Goal: Transaction & Acquisition: Purchase product/service

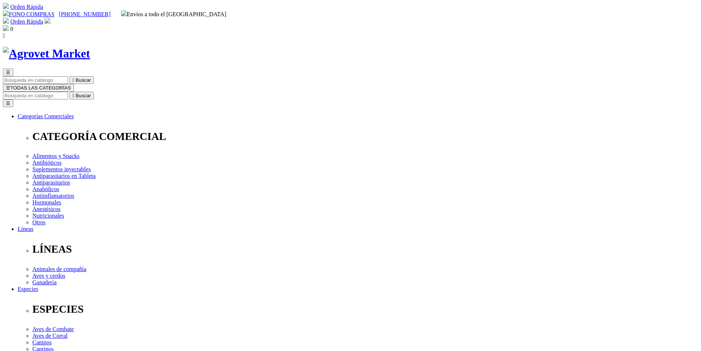
click at [68, 92] on input "Buscar" at bounding box center [35, 96] width 65 height 8
drag, startPoint x: 478, startPoint y: 42, endPoint x: 532, endPoint y: 37, distance: 54.6
click at [532, 68] on div "☰  Buscar ☰ TODAS LAS CATEGORÍAS 1 result is available, use up and down arrow …" at bounding box center [350, 296] width 695 height 456
type input "xyl"
click at [111, 92] on button " Buscar" at bounding box center [123, 96] width 24 height 8
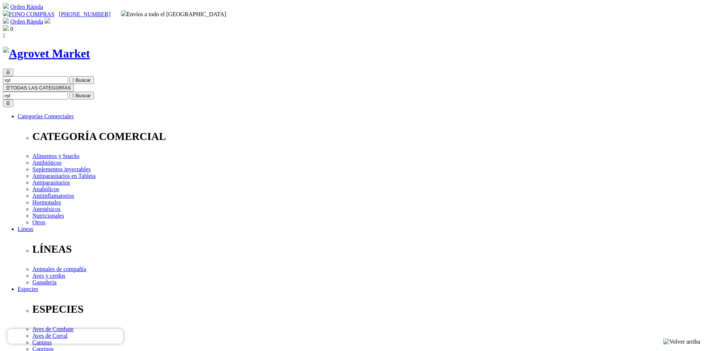
drag, startPoint x: 486, startPoint y: 42, endPoint x: 529, endPoint y: 40, distance: 42.7
click at [529, 68] on div "☰ xyl  Buscar ☰ TODAS LAS CATEGORÍAS xyl  Buscar Toggle navigation ☰ Categorí…" at bounding box center [353, 296] width 701 height 456
type input "dormi"
click at [70, 92] on button " Buscar" at bounding box center [82, 96] width 24 height 8
drag, startPoint x: 474, startPoint y: 35, endPoint x: 528, endPoint y: 38, distance: 53.8
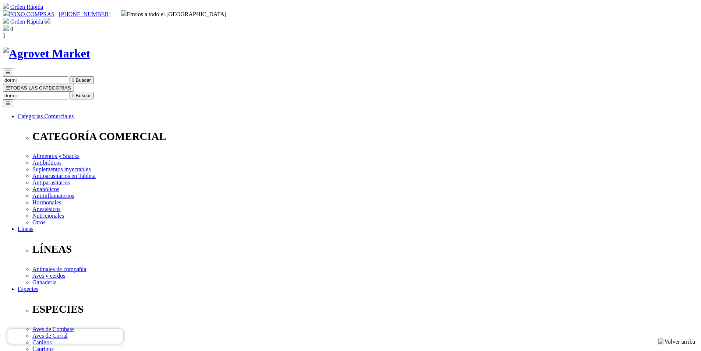
click at [528, 68] on div "☰ dormi  Buscar ☰ TODAS LAS CATEGORÍAS dormi  Buscar Toggle navigation ☰ Cate…" at bounding box center [350, 296] width 695 height 456
type input "aminoplex"
click at [70, 92] on button " Buscar" at bounding box center [82, 96] width 24 height 8
